Goal: Ask a question

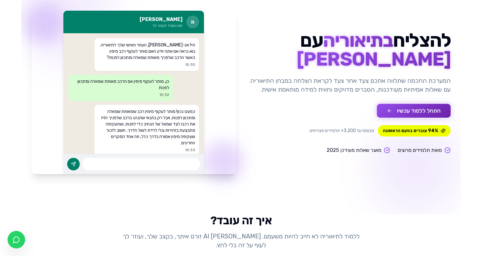
scroll to position [63, 0]
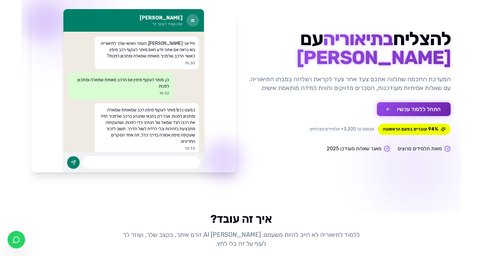
click at [384, 109] on button "התחל ללמוד עכשיו" at bounding box center [414, 109] width 74 height 14
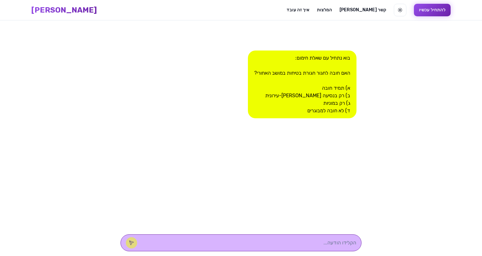
click at [315, 229] on div at bounding box center [240, 242] width 241 height 27
click at [316, 234] on div at bounding box center [240, 242] width 241 height 17
click at [319, 239] on textarea at bounding box center [249, 243] width 213 height 8
type textarea "ד"
click at [133, 241] on icon at bounding box center [131, 243] width 4 height 4
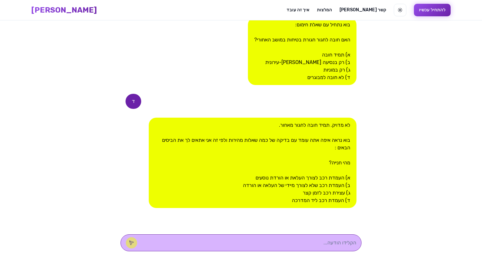
scroll to position [60, 0]
click at [279, 234] on div at bounding box center [240, 242] width 241 height 17
click at [281, 239] on textarea at bounding box center [249, 243] width 213 height 8
type textarea "ב"
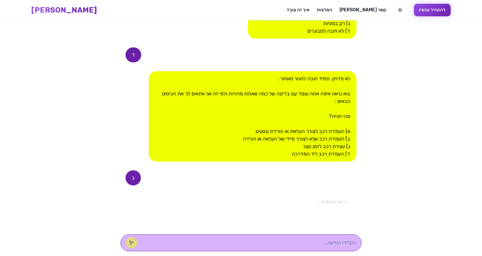
scroll to position [208, 0]
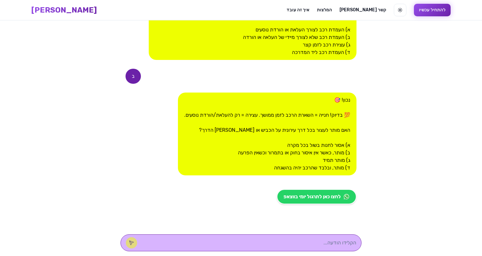
type textarea "א"
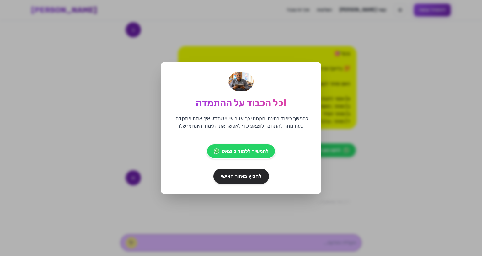
scroll to position [324, 0]
